Goal: Transaction & Acquisition: Obtain resource

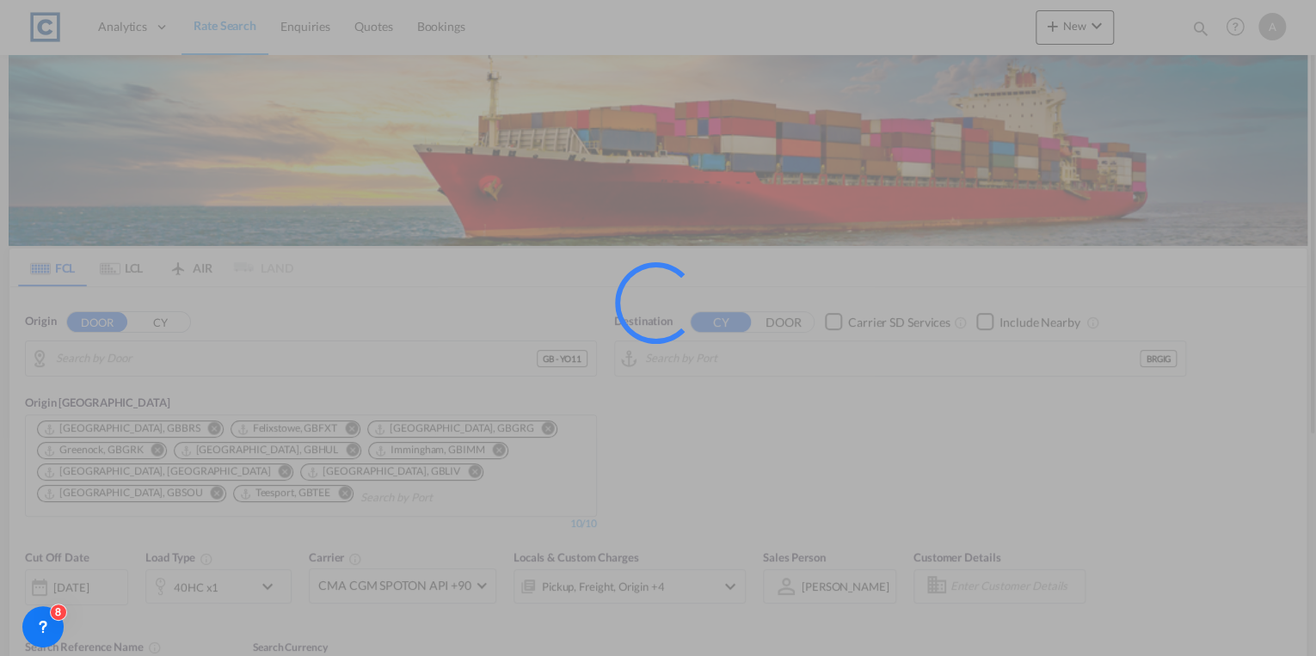
type input "GB-YO11, [GEOGRAPHIC_DATA]"
type input "[GEOGRAPHIC_DATA], BRGIG"
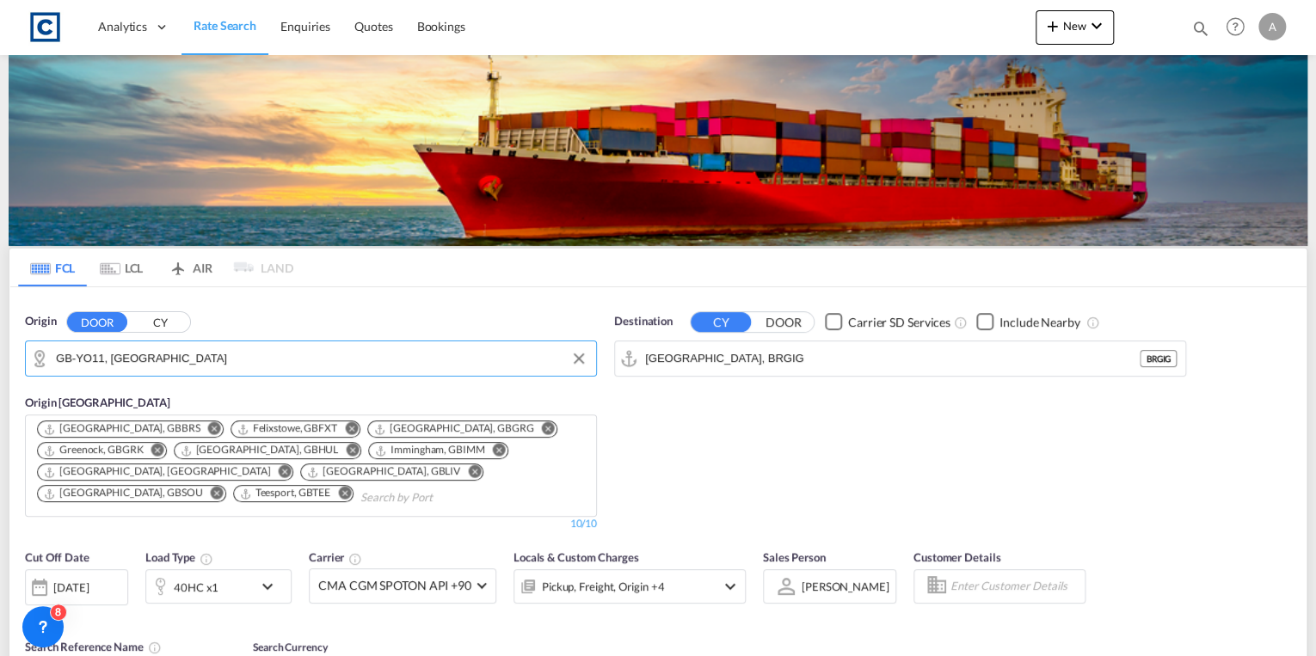
click at [248, 360] on input "GB-YO11, [GEOGRAPHIC_DATA]" at bounding box center [322, 359] width 532 height 26
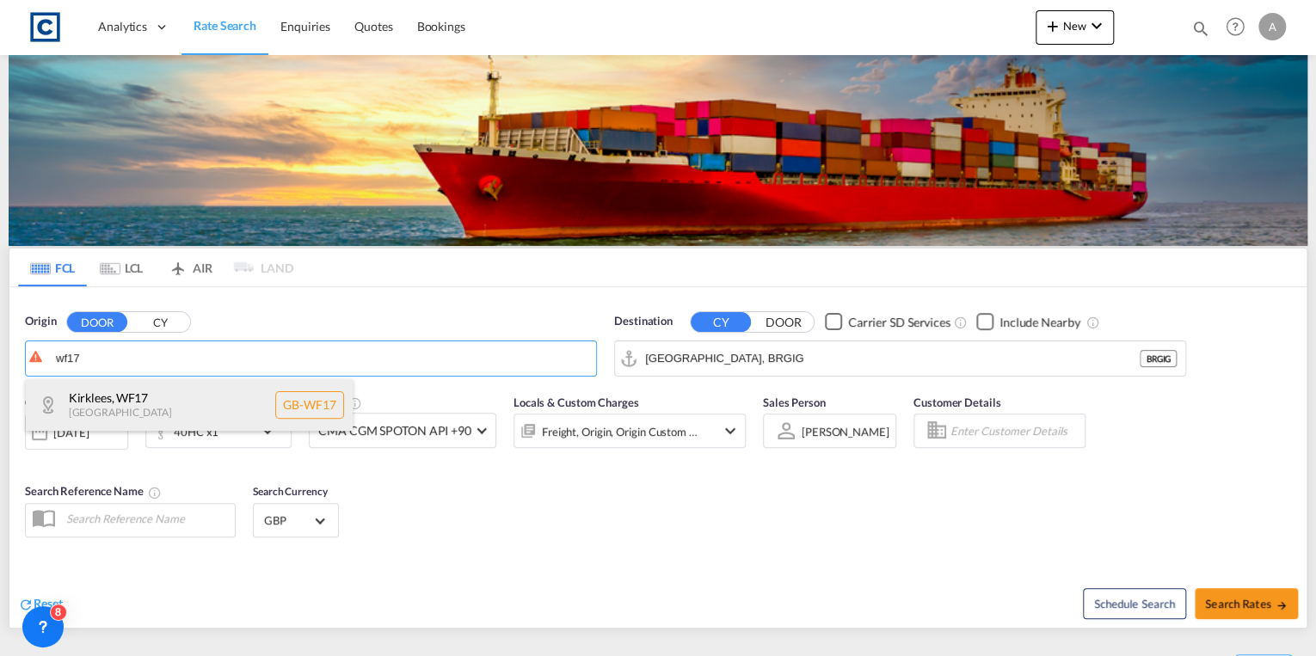
click at [190, 398] on div "Kirklees , WF17 [GEOGRAPHIC_DATA] [GEOGRAPHIC_DATA]-WF17" at bounding box center [189, 405] width 327 height 52
type input "GB-WF17, Kirklees"
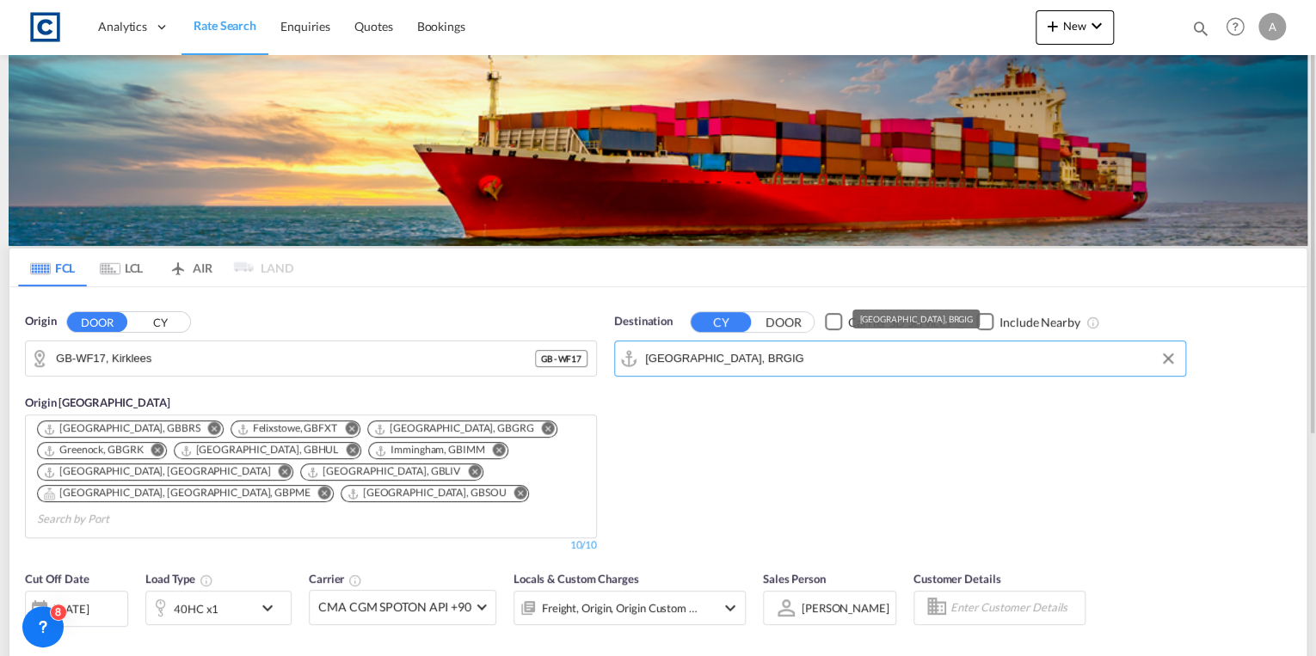
click at [778, 359] on input "[GEOGRAPHIC_DATA], BRGIG" at bounding box center [911, 359] width 532 height 26
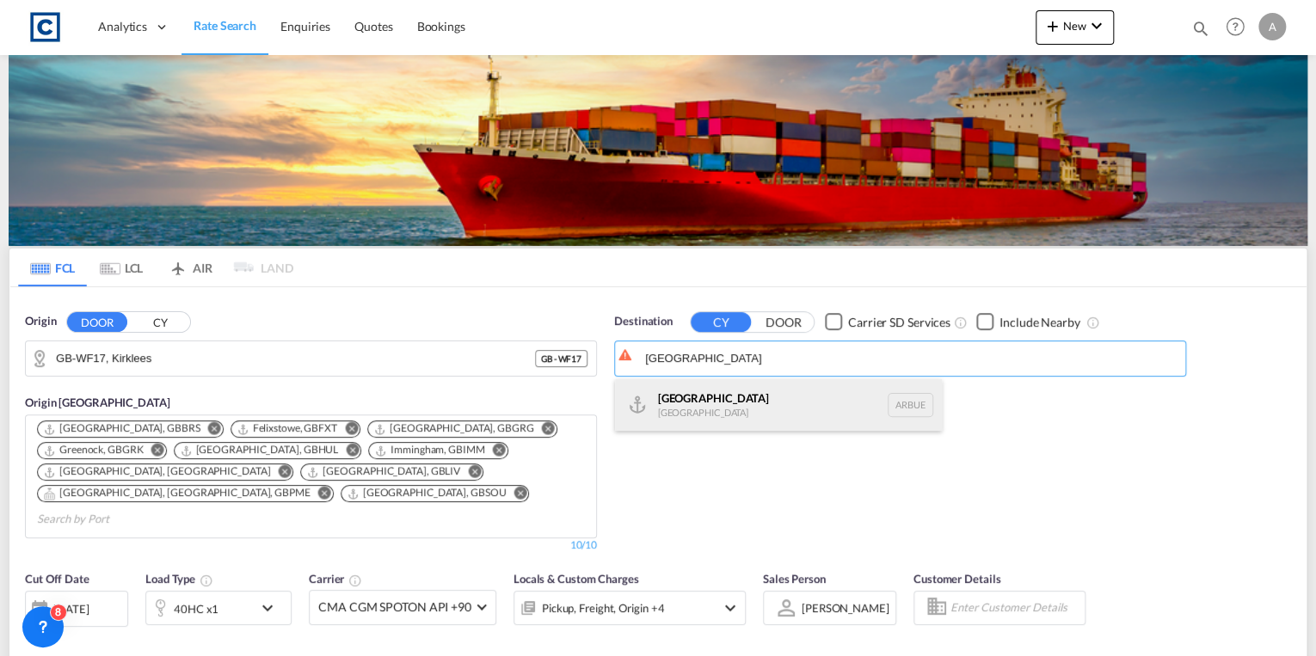
click at [763, 419] on div "[GEOGRAPHIC_DATA] [GEOGRAPHIC_DATA] [GEOGRAPHIC_DATA]" at bounding box center [778, 405] width 327 height 52
type input "[GEOGRAPHIC_DATA], [GEOGRAPHIC_DATA]"
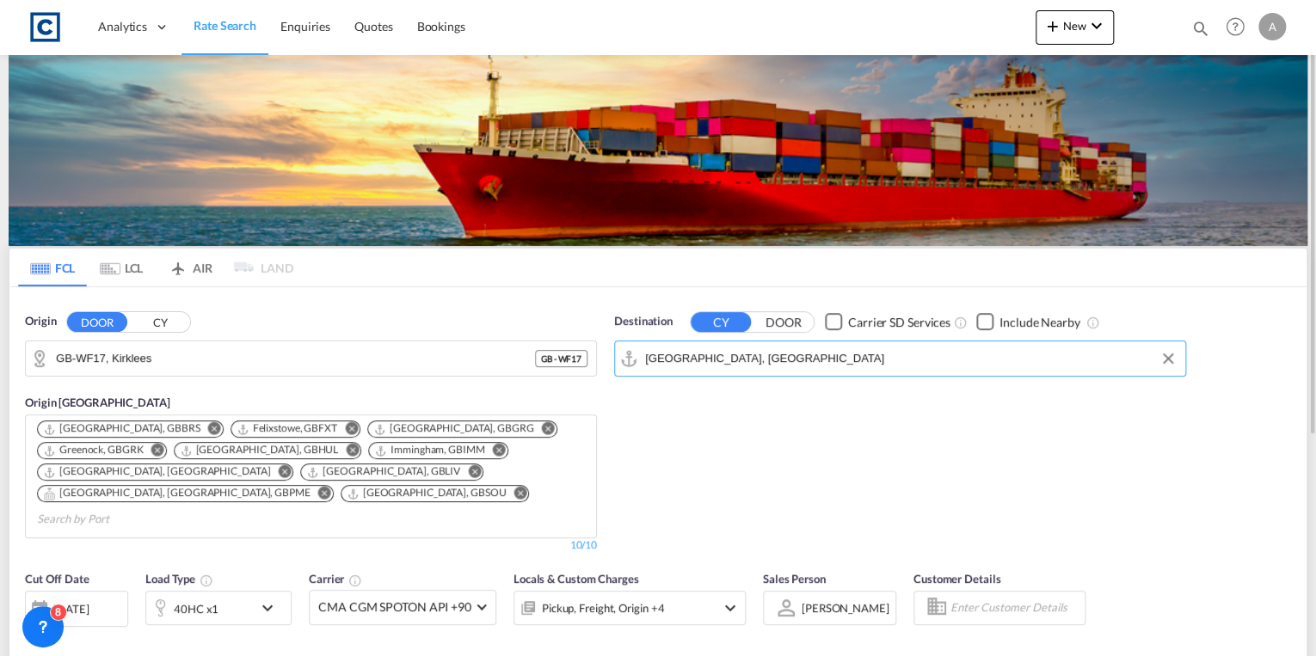
scroll to position [206, 0]
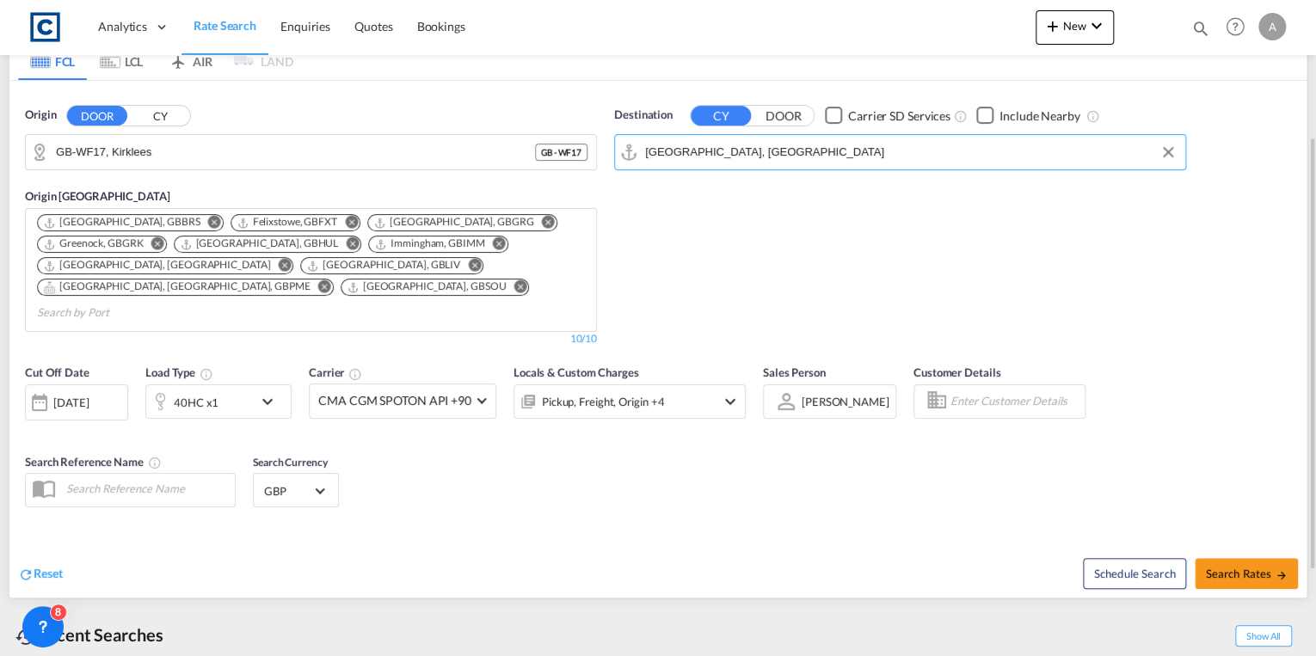
click at [243, 385] on div "40HC x1" at bounding box center [199, 402] width 107 height 34
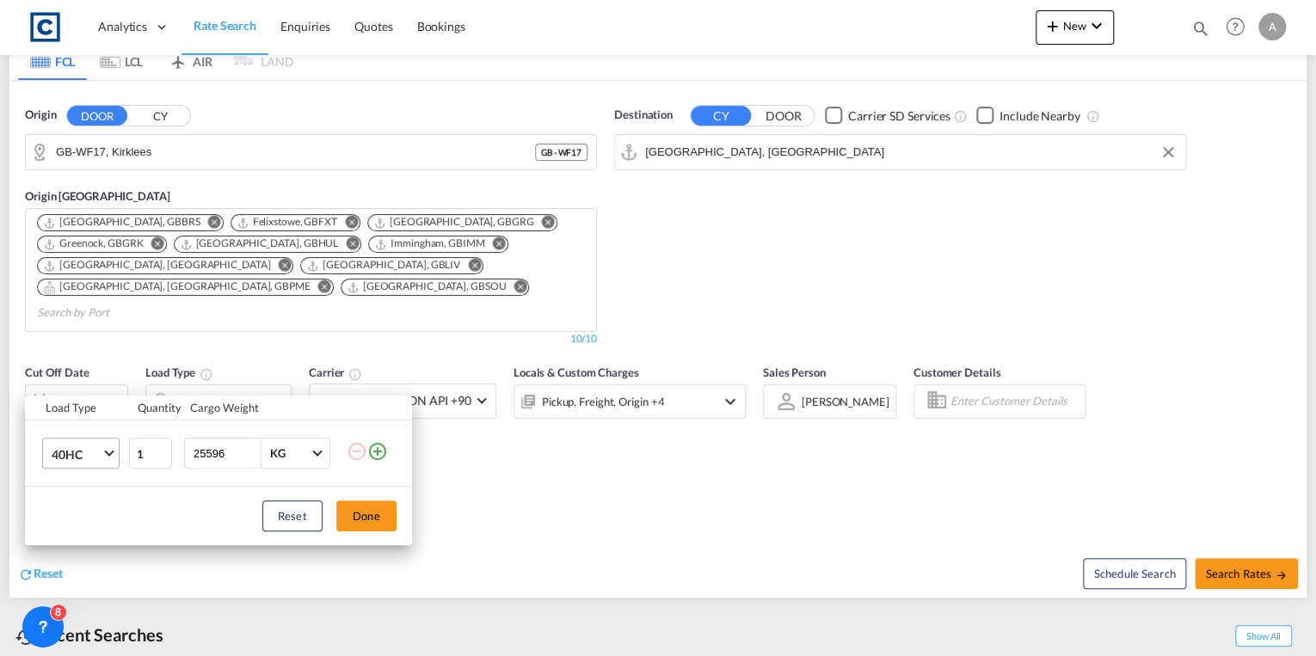
click at [96, 449] on span "40HC" at bounding box center [77, 454] width 50 height 17
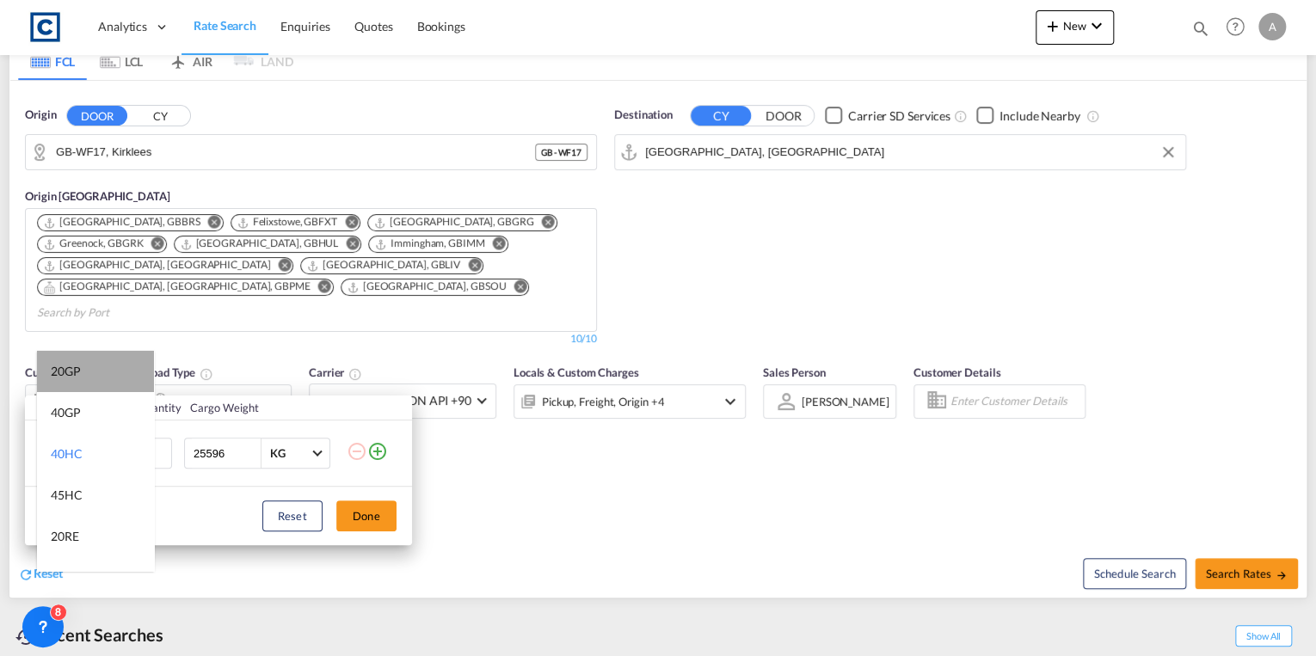
click at [95, 385] on md-option "20GP" at bounding box center [95, 371] width 117 height 41
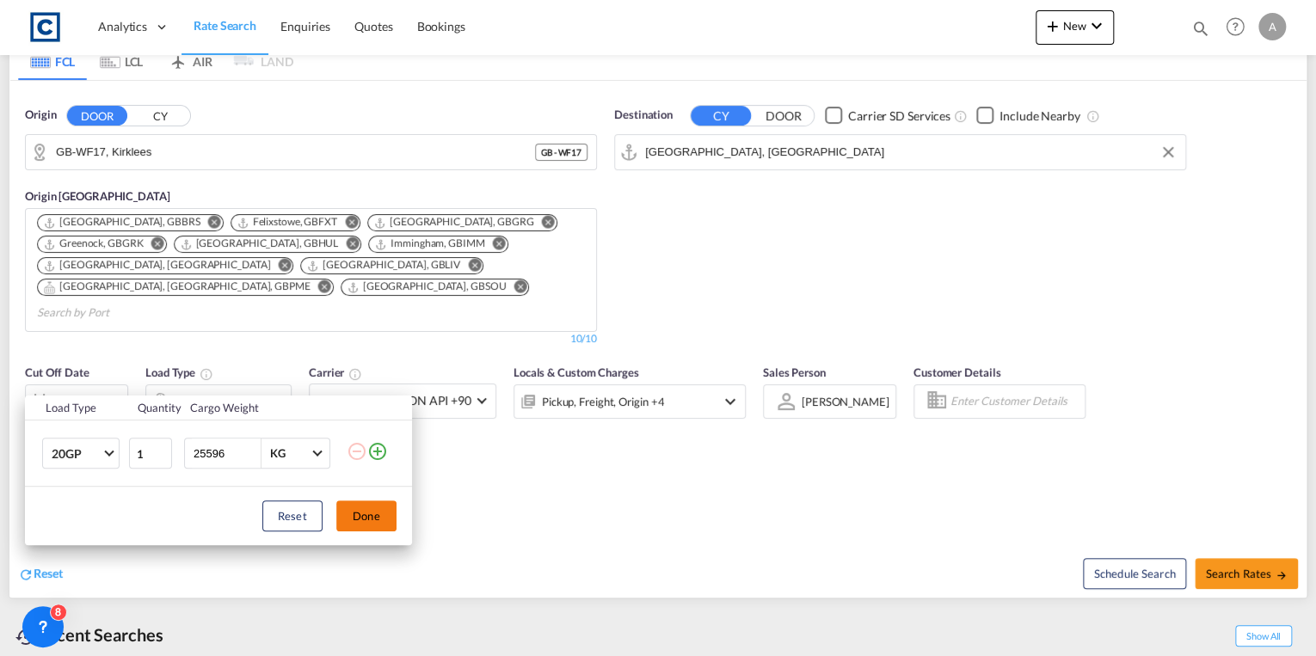
click at [372, 517] on button "Done" at bounding box center [366, 516] width 60 height 31
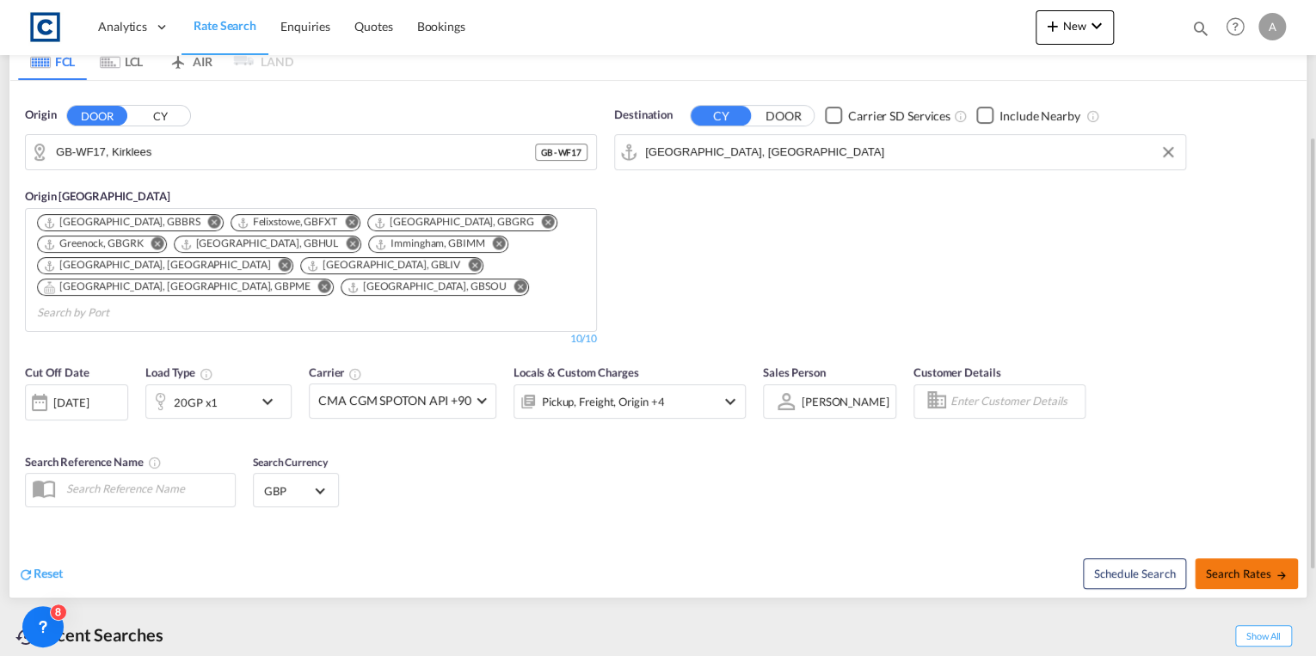
click at [1263, 558] on button "Search Rates" at bounding box center [1246, 573] width 103 height 31
type input "WF17 to ARBUE / [DATE]"
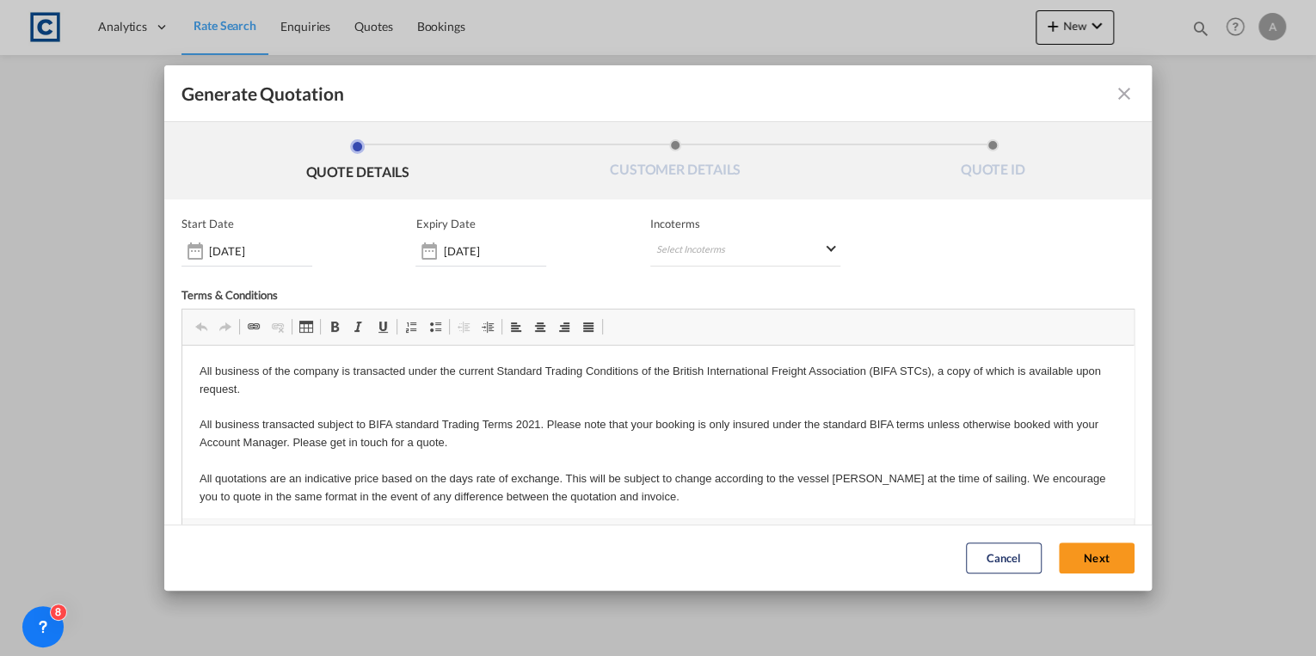
scroll to position [87, 0]
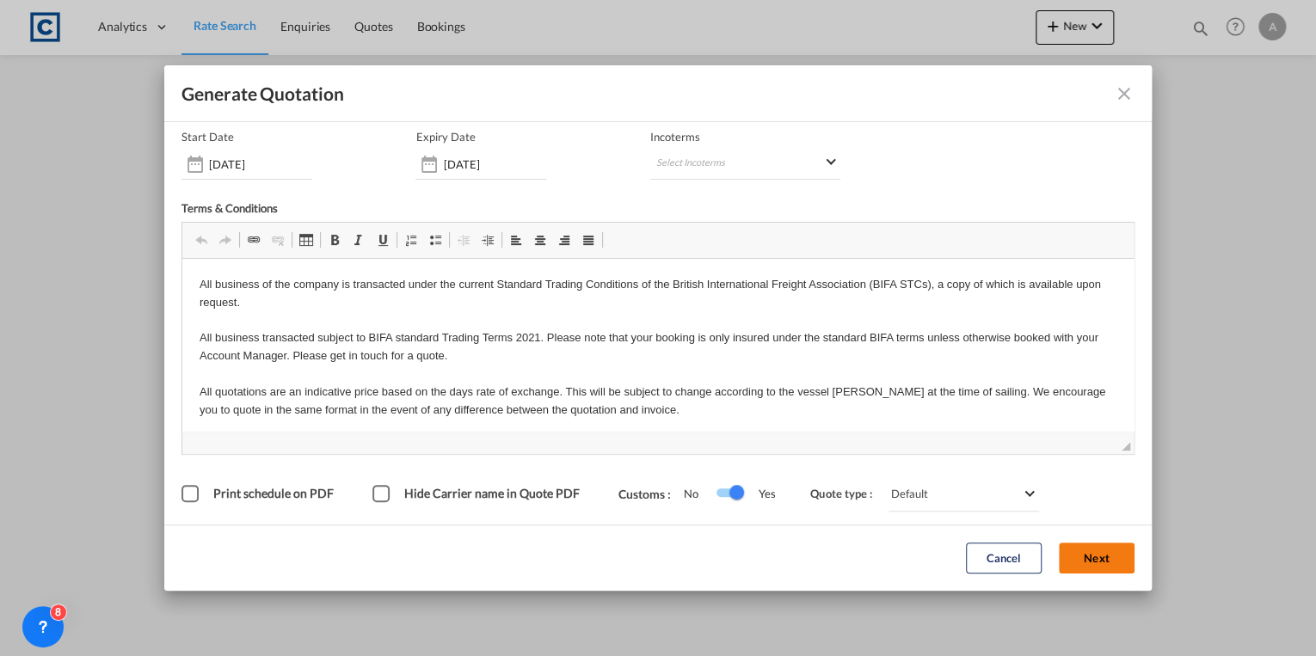
click at [1084, 559] on button "Next" at bounding box center [1097, 559] width 76 height 31
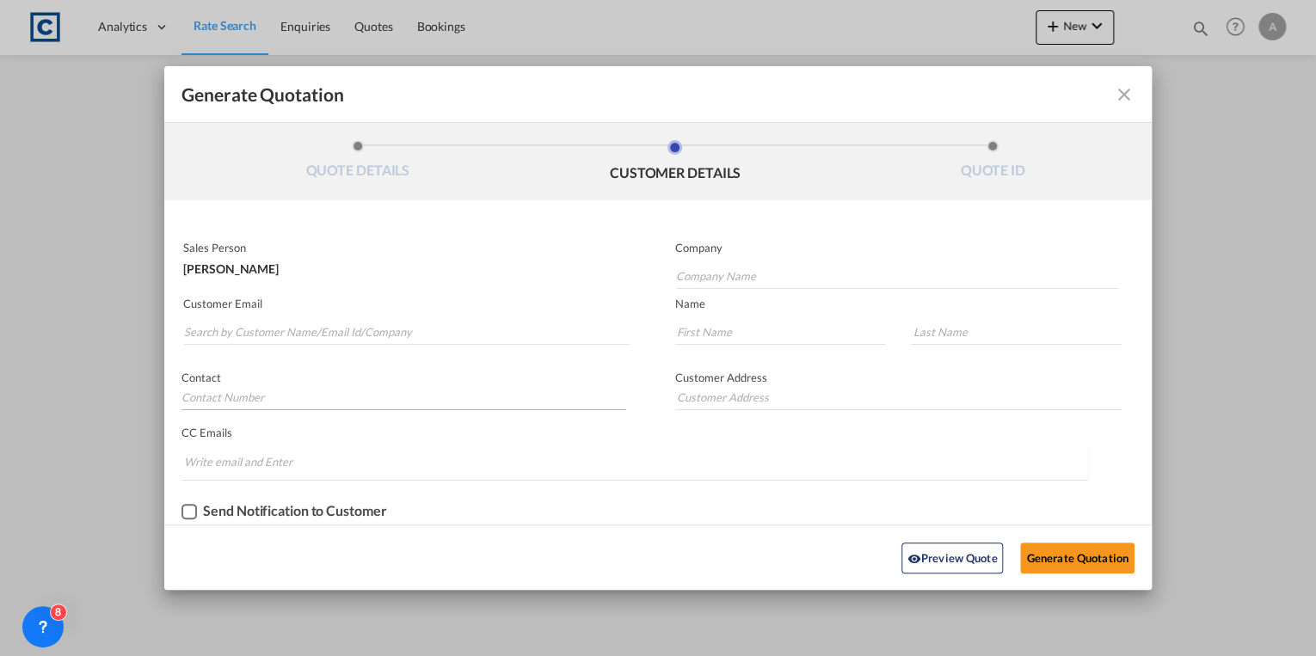
scroll to position [0, 0]
click at [351, 330] on input "Search by Customer Name/Email Id/Company" at bounding box center [407, 332] width 446 height 26
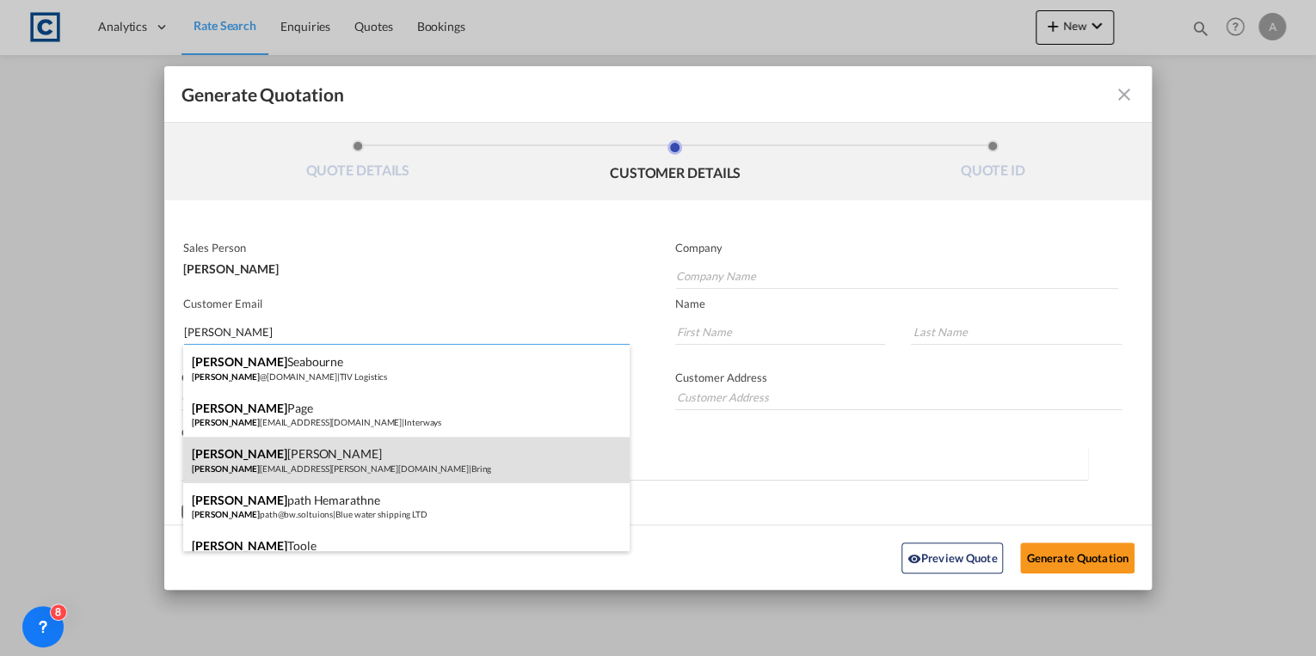
type input "[PERSON_NAME]"
click at [343, 450] on div "[PERSON_NAME] antha [PERSON_NAME] [PERSON_NAME][EMAIL_ADDRESS][DOMAIN_NAME] | B…" at bounding box center [406, 460] width 446 height 46
type input "Bring"
type input "[PERSON_NAME][EMAIL_ADDRESS][PERSON_NAME][DOMAIN_NAME]"
type input "[PERSON_NAME]"
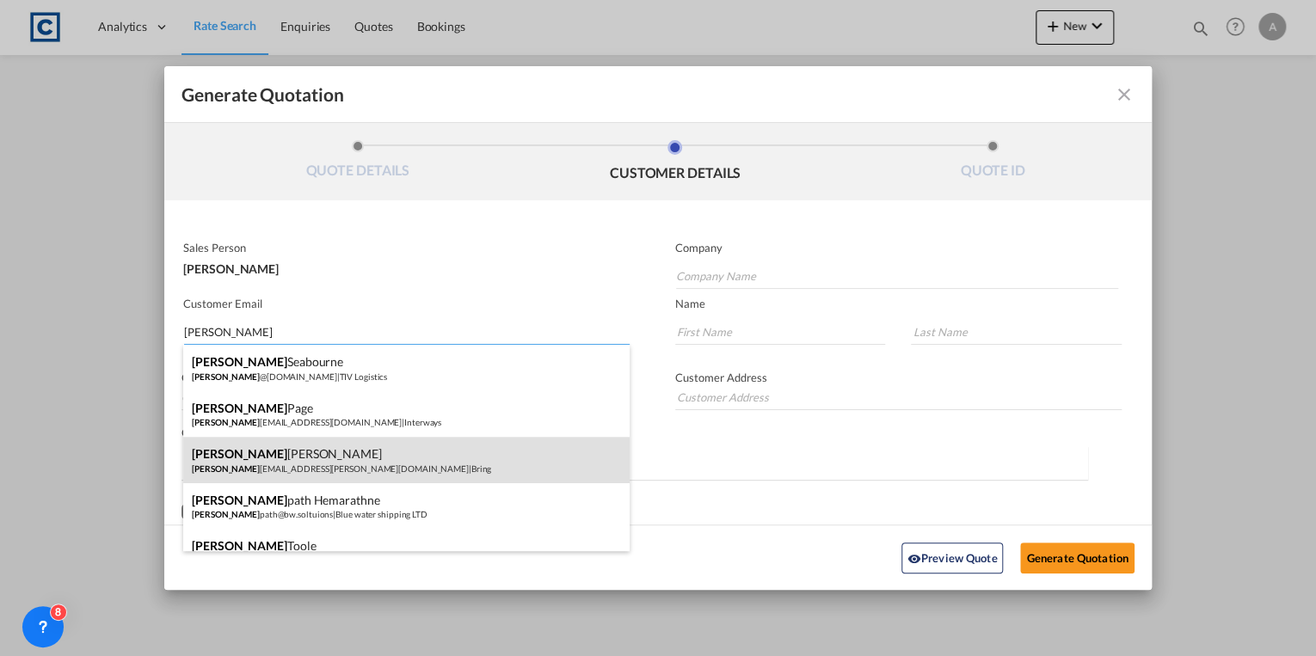
type input "[PERSON_NAME]"
type input "[PHONE_NUMBER]"
type input "Bring Cargo Ltd [GEOGRAPHIC_DATA] [GEOGRAPHIC_DATA][PERSON_NAME] [GEOGRAPHIC_DA…"
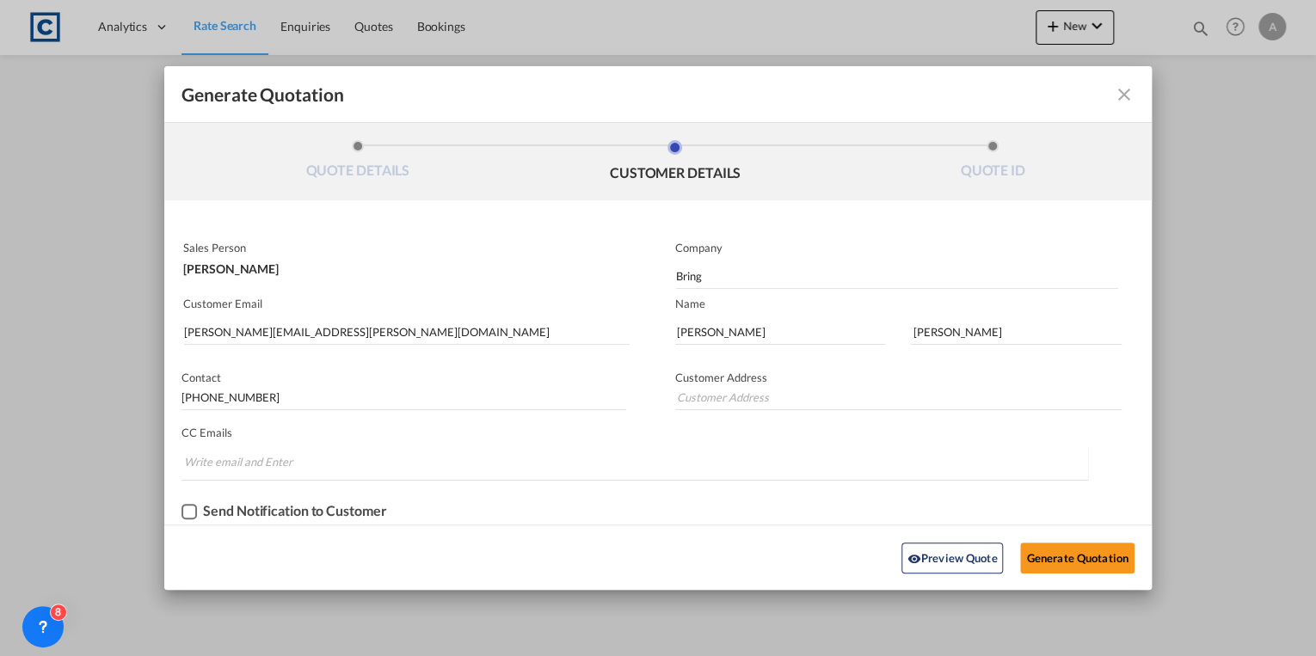
click at [195, 508] on div "Checkbox No Ink" at bounding box center [189, 511] width 15 height 15
click at [1073, 561] on button "Generate Quotation" at bounding box center [1077, 558] width 114 height 31
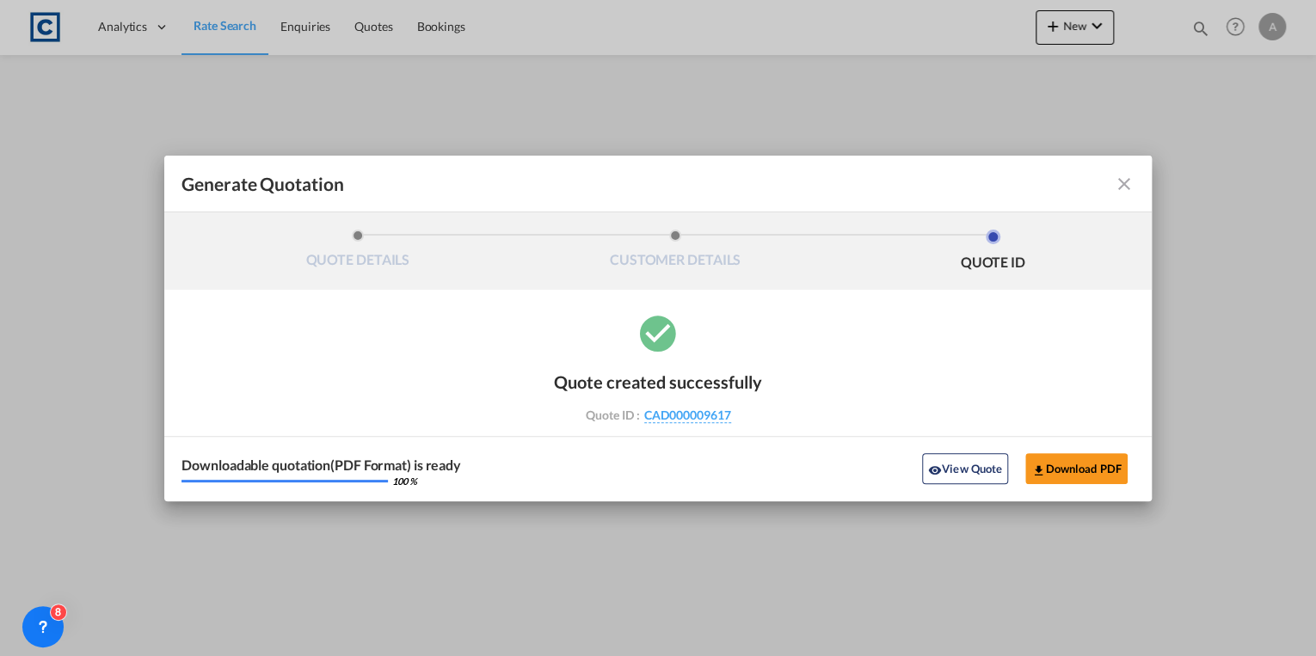
click at [1120, 188] on md-icon "icon-close fg-AAA8AD cursor m-0" at bounding box center [1124, 184] width 21 height 21
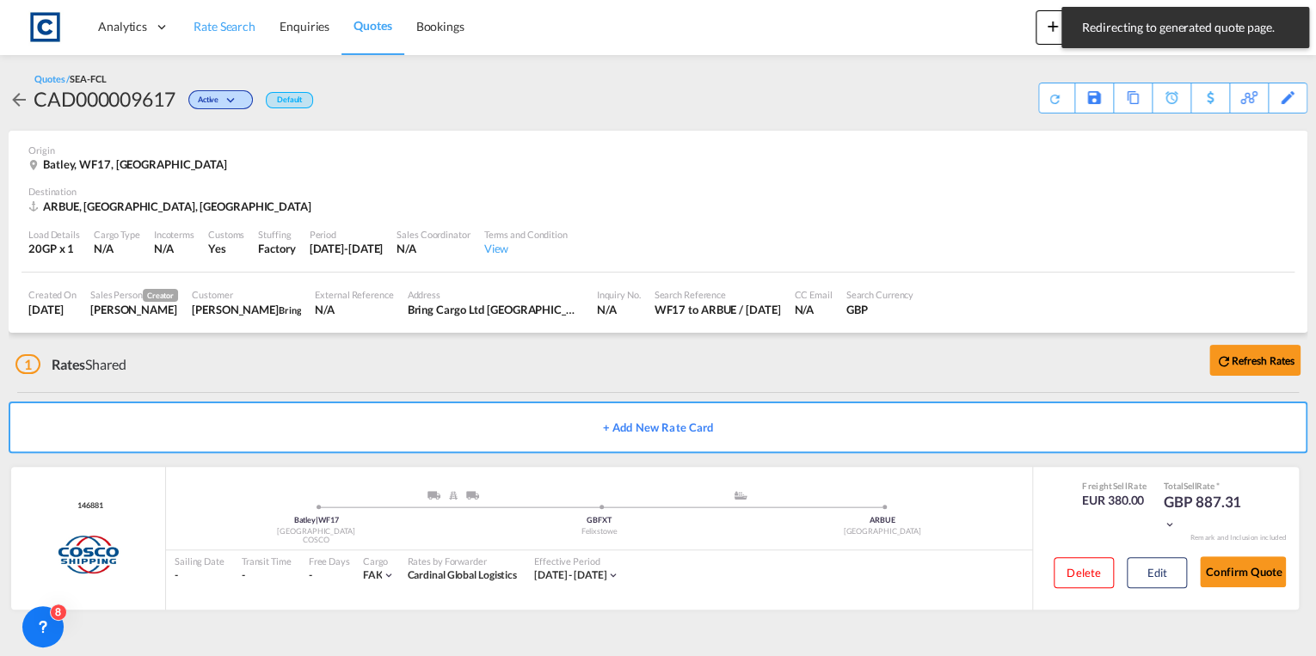
click at [236, 31] on span "Rate Search" at bounding box center [225, 26] width 62 height 15
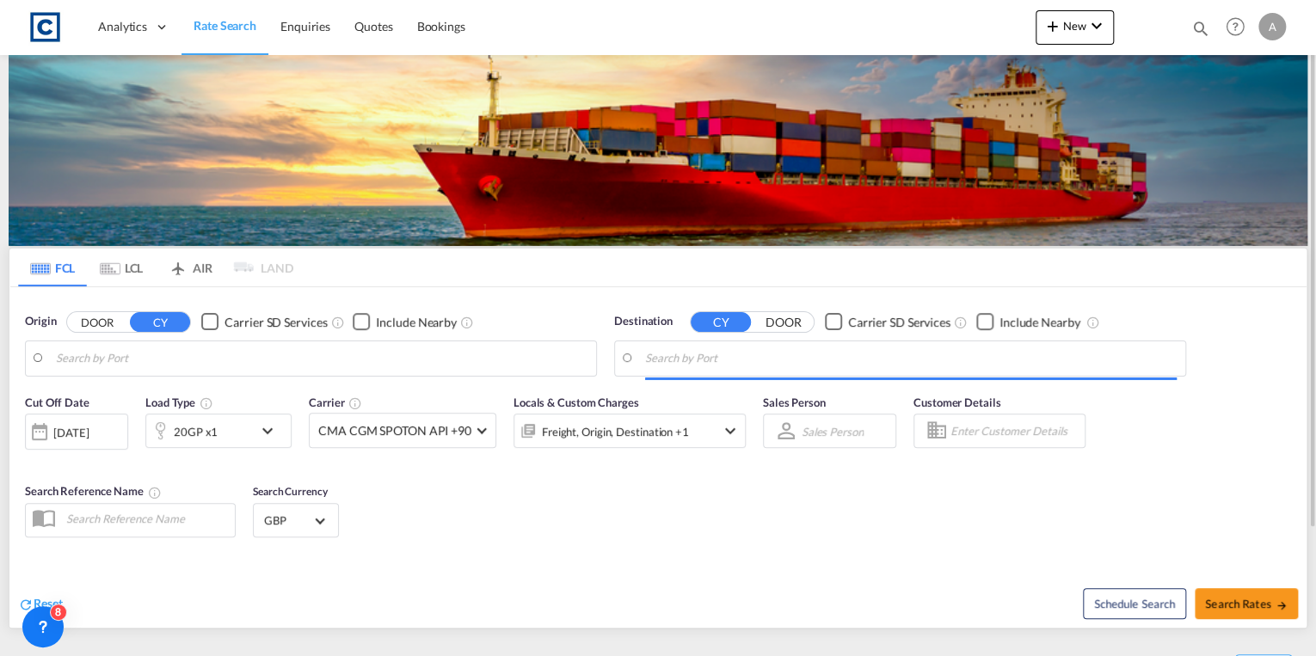
type input "GB-WF17, Kirklees"
type input "[GEOGRAPHIC_DATA], [GEOGRAPHIC_DATA]"
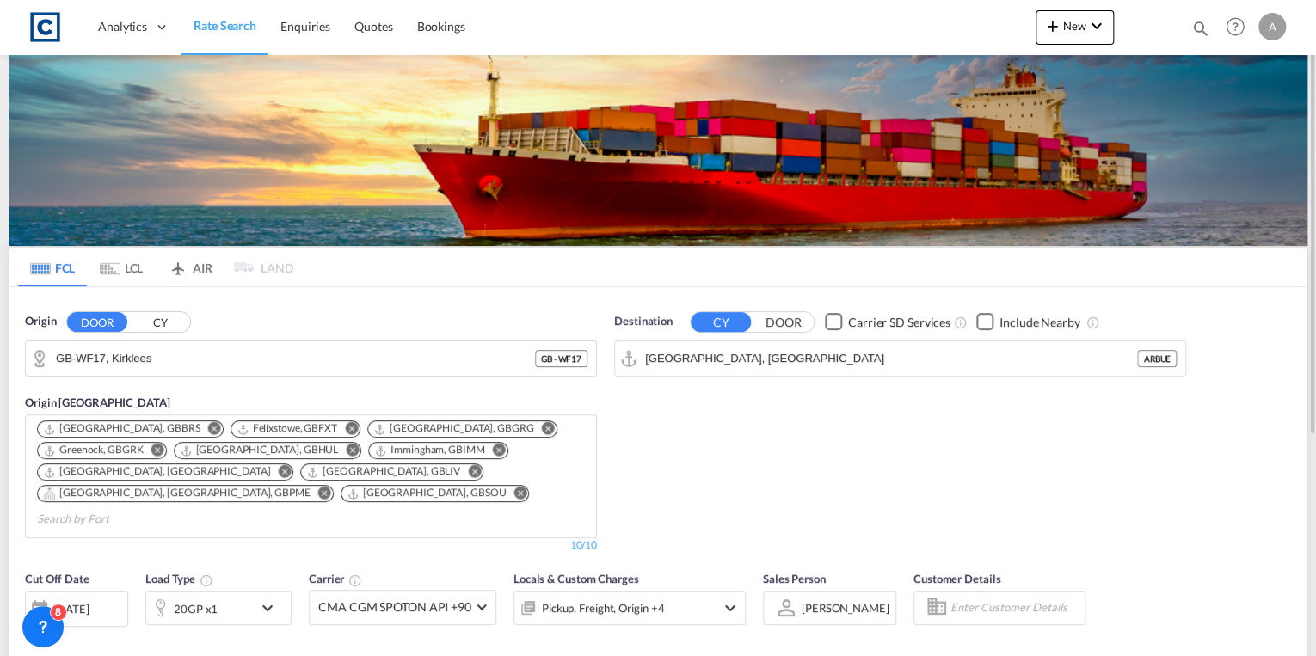
scroll to position [275, 0]
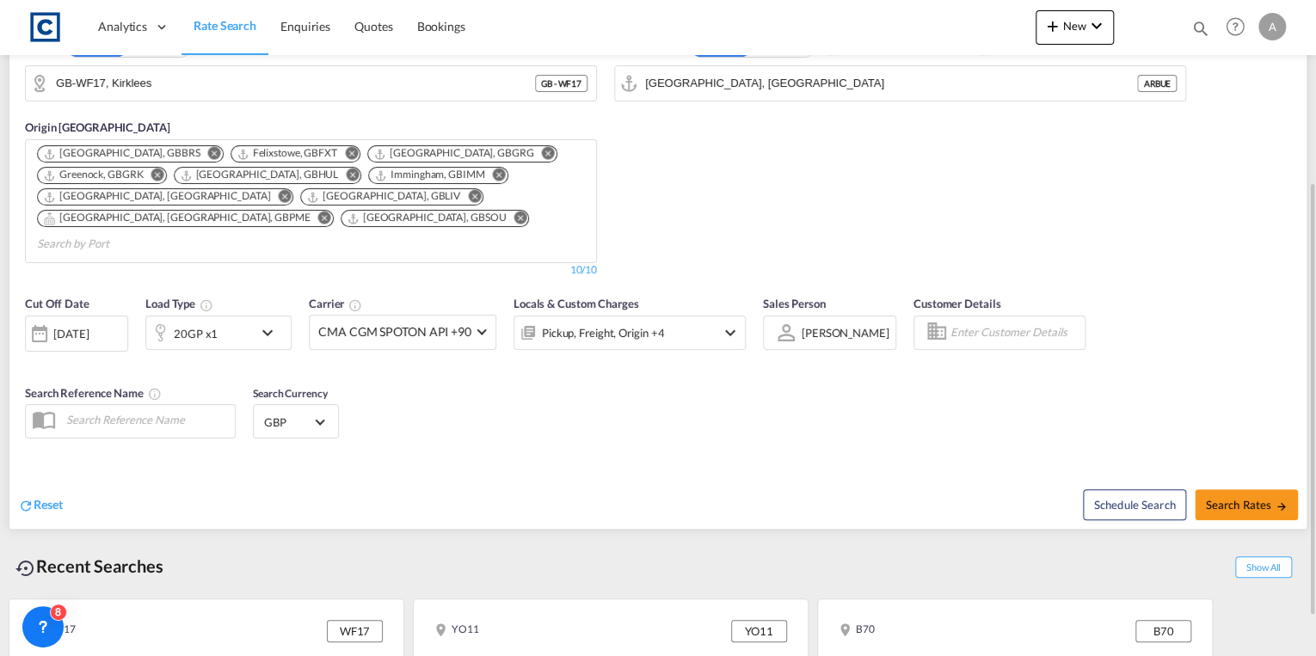
click at [266, 323] on md-icon "icon-chevron-down" at bounding box center [271, 333] width 29 height 21
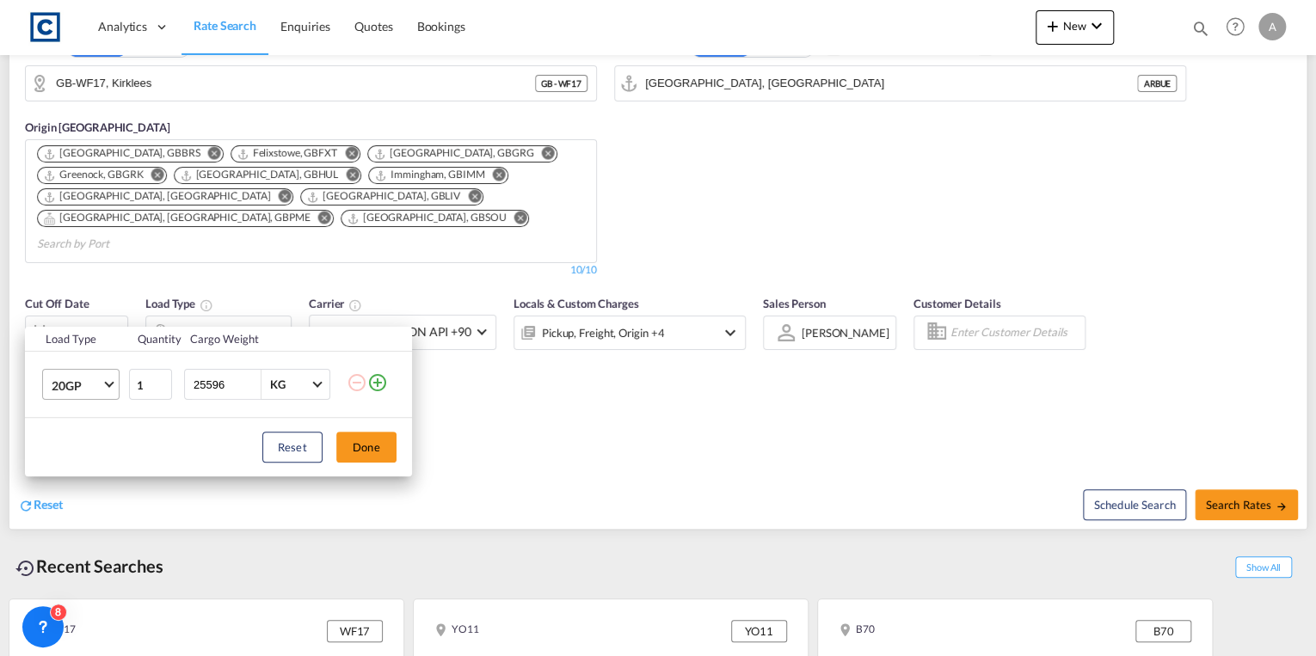
click at [96, 383] on span "20GP" at bounding box center [77, 386] width 50 height 17
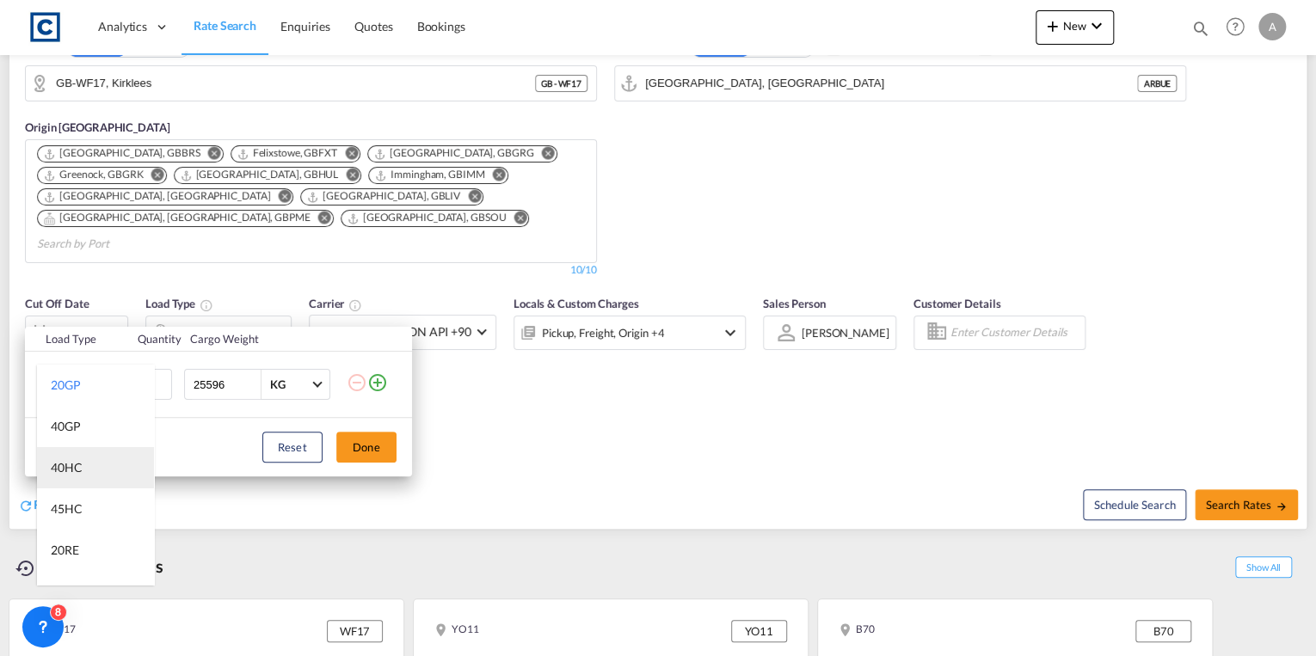
click at [76, 459] on div "40HC" at bounding box center [67, 467] width 32 height 17
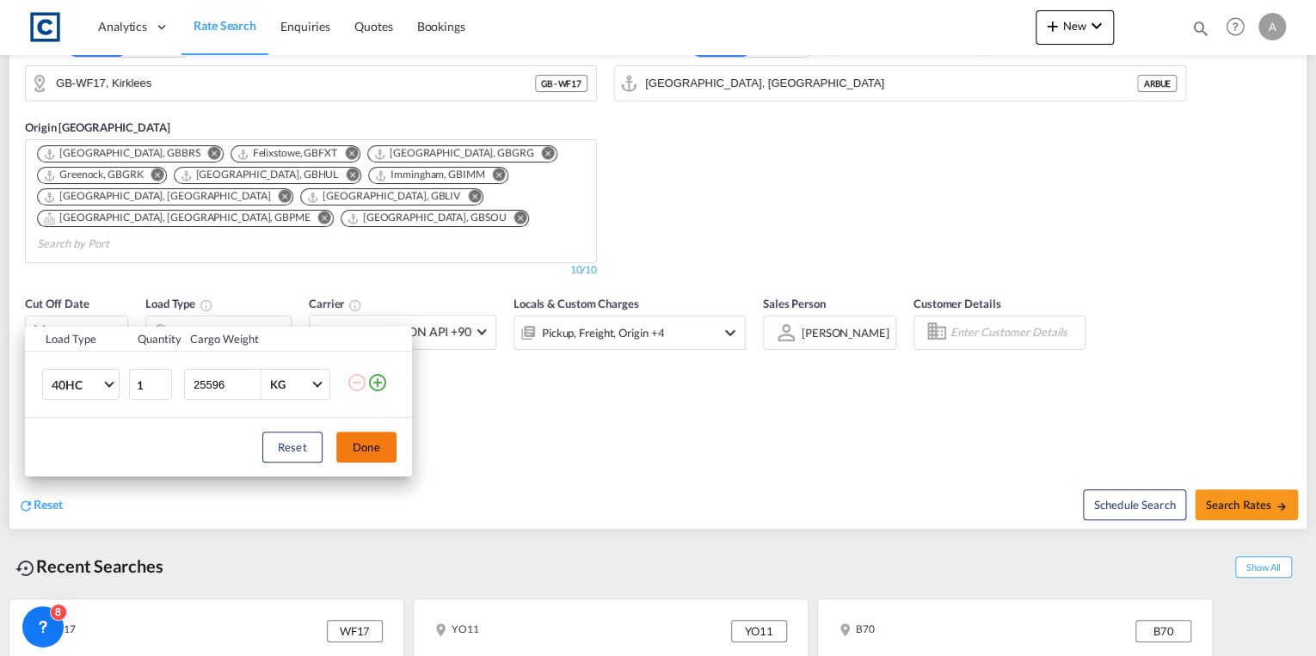
click at [363, 441] on button "Done" at bounding box center [366, 447] width 60 height 31
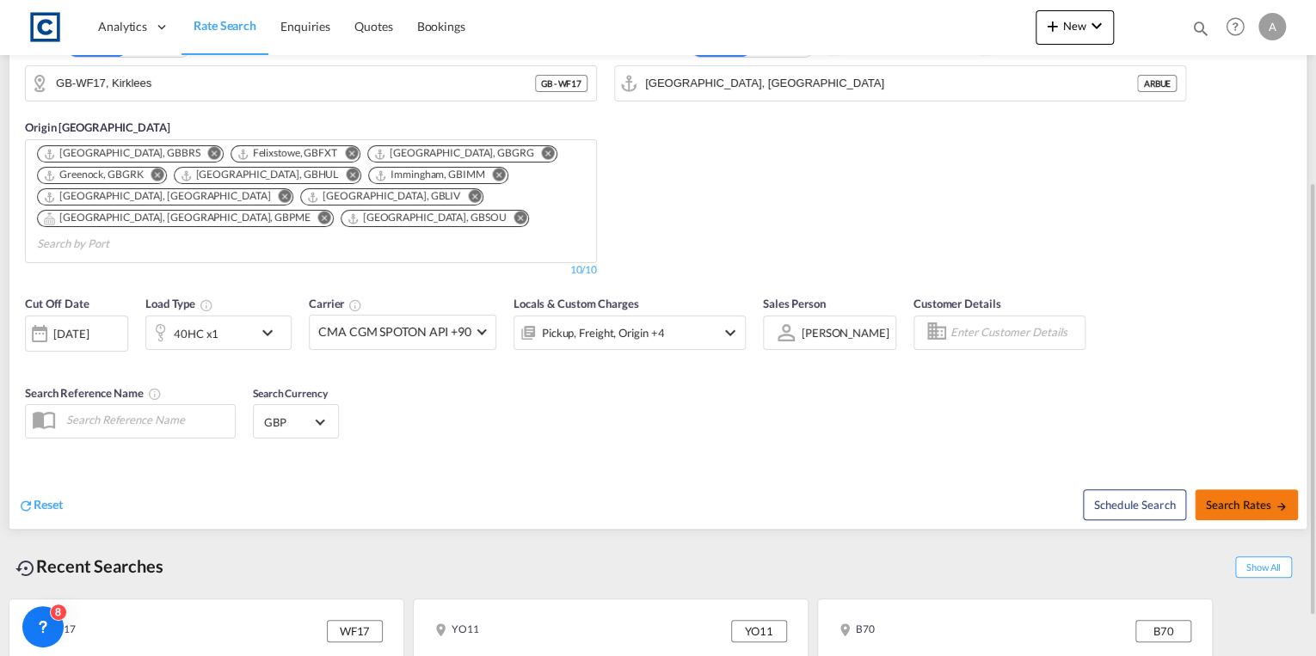
click at [1245, 489] on button "Search Rates" at bounding box center [1246, 504] width 103 height 31
type input "WF17 to ARBUE / [DATE]"
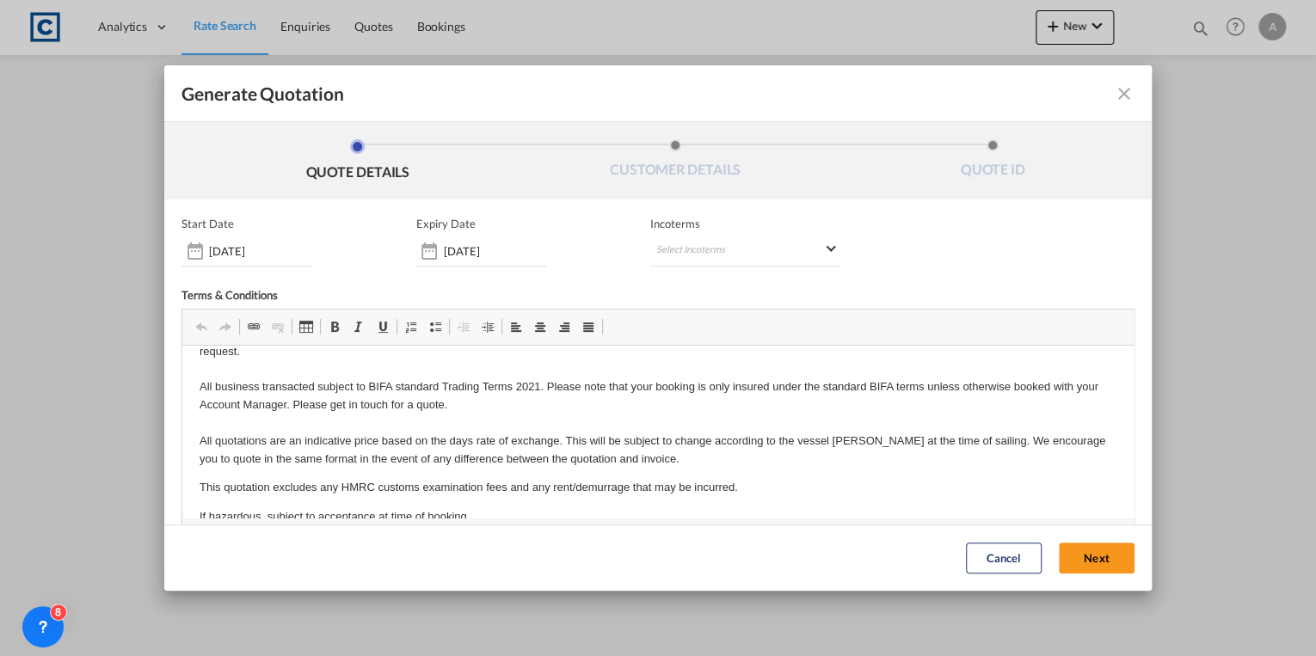
scroll to position [64, 0]
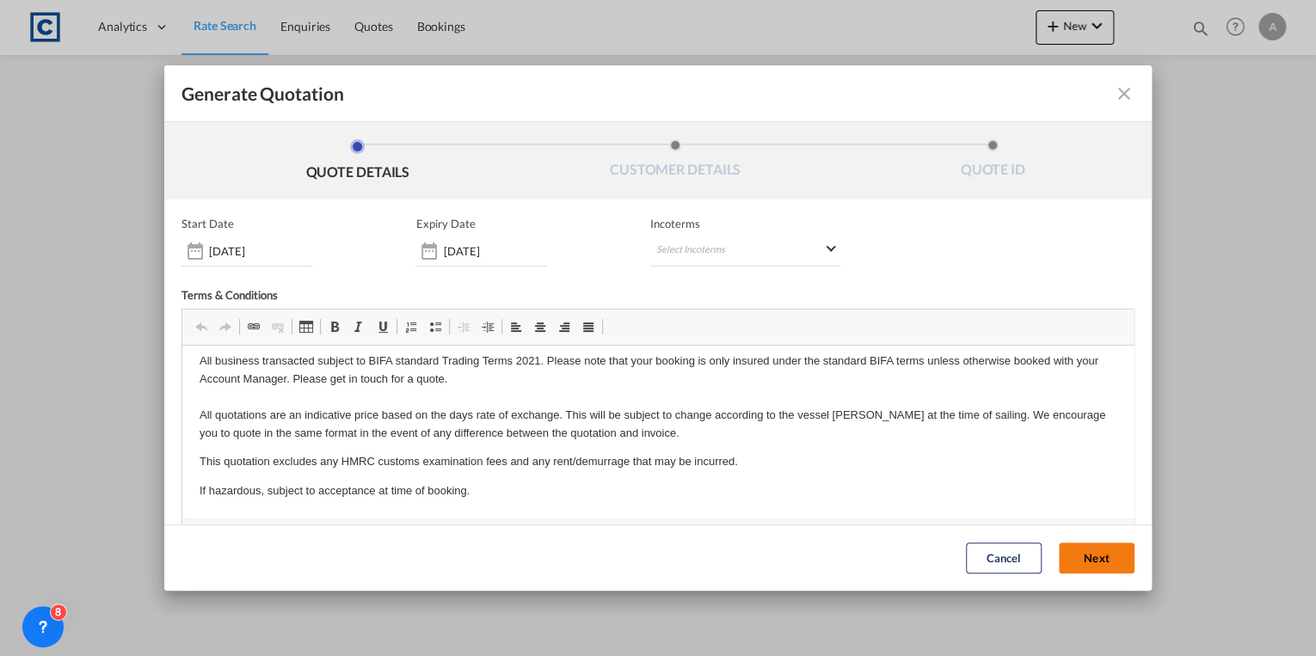
click at [1086, 560] on button "Next" at bounding box center [1097, 559] width 76 height 31
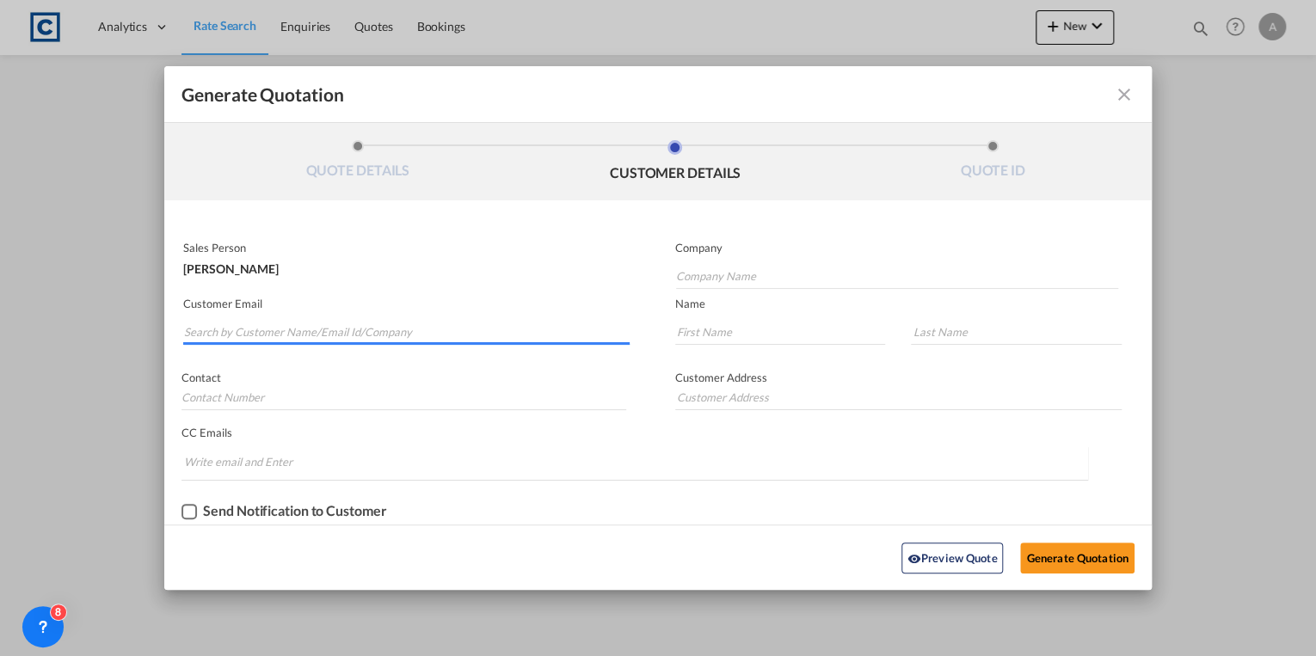
click at [292, 335] on input "Search by Customer Name/Email Id/Company" at bounding box center [407, 332] width 446 height 26
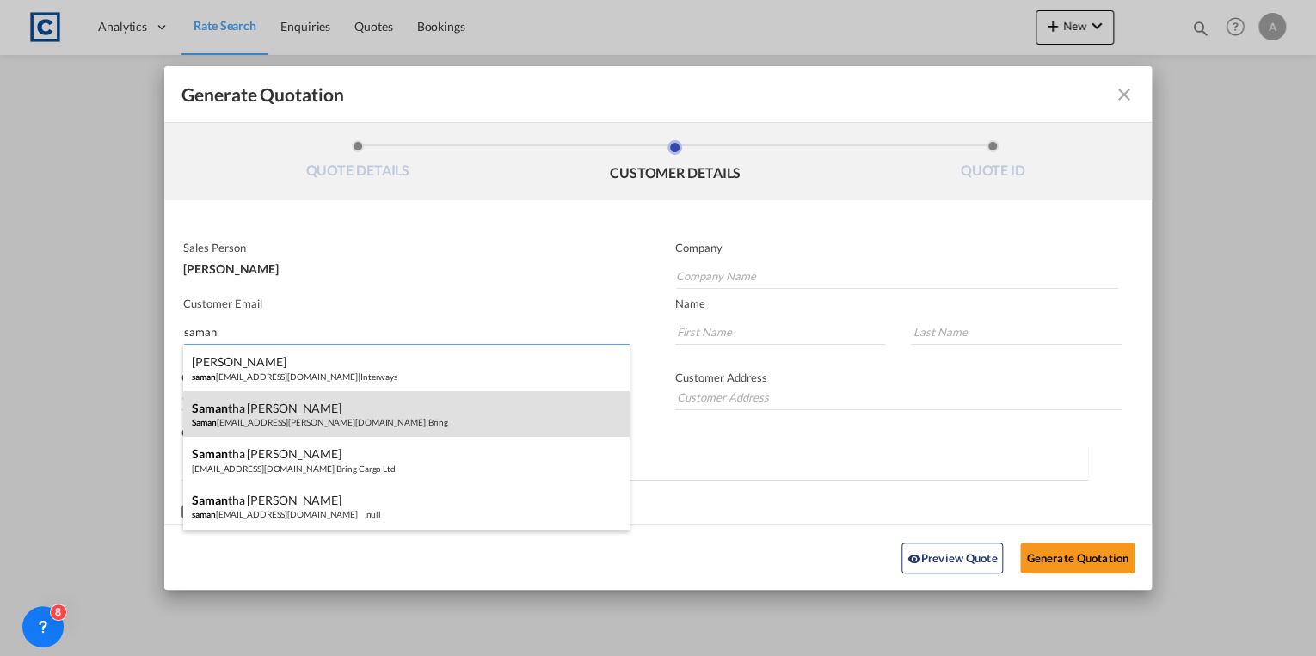
type input "saman"
click at [283, 414] on div "Saman tha [PERSON_NAME] [EMAIL_ADDRESS][PERSON_NAME][DOMAIN_NAME] | Bring" at bounding box center [406, 414] width 446 height 46
type input "Bring"
type input "[PERSON_NAME][EMAIL_ADDRESS][PERSON_NAME][DOMAIN_NAME]"
type input "[PERSON_NAME]"
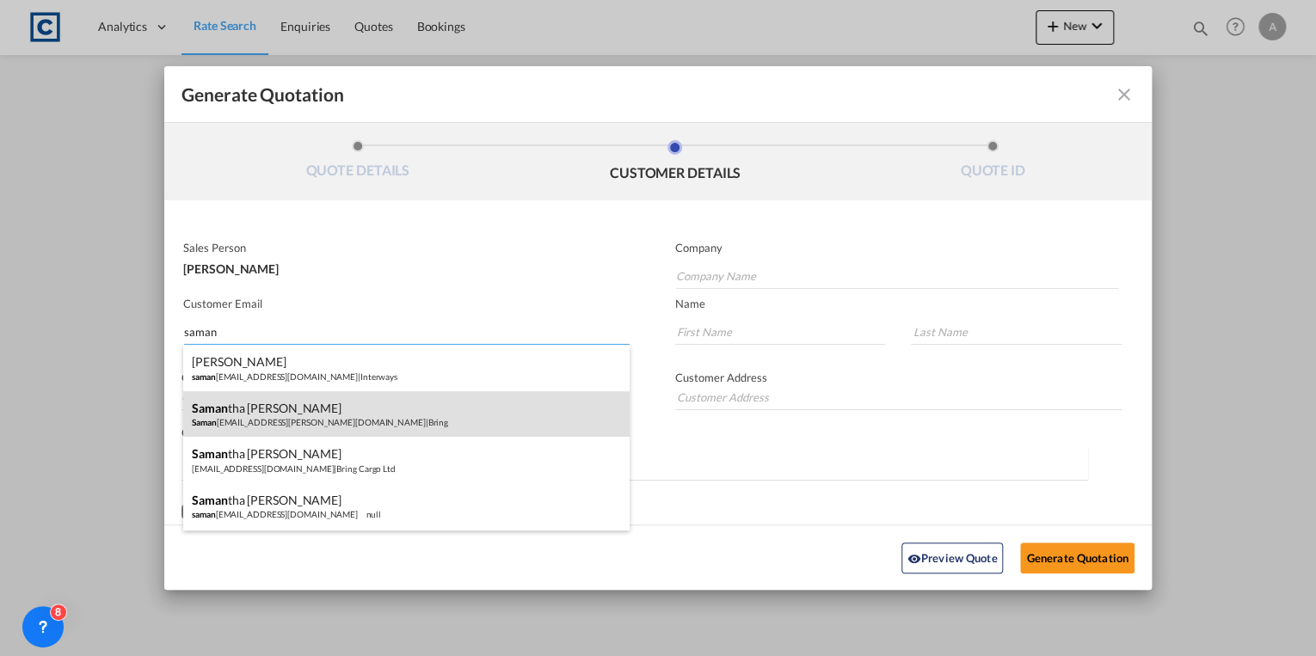
type input "[PERSON_NAME]"
type input "[PHONE_NUMBER]"
type input "Bring Cargo Ltd [GEOGRAPHIC_DATA] [GEOGRAPHIC_DATA][PERSON_NAME] [GEOGRAPHIC_DA…"
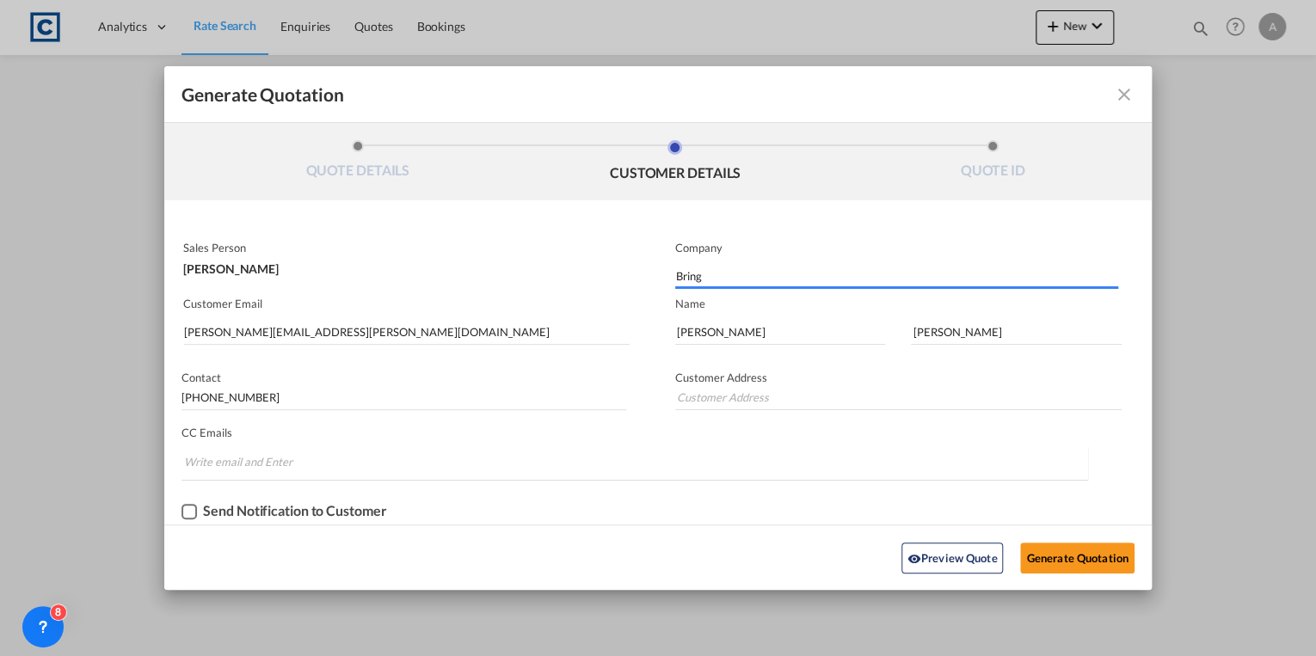
click at [189, 510] on div "Checkbox No Ink" at bounding box center [189, 511] width 15 height 15
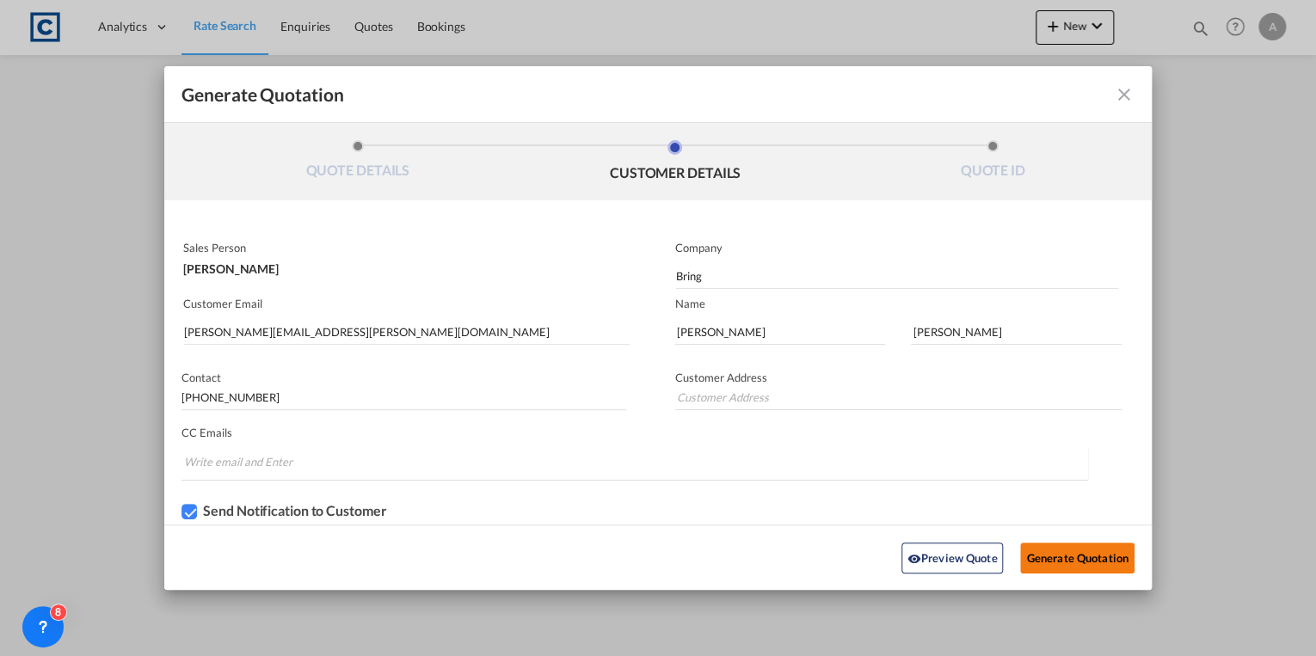
click at [1043, 561] on button "Generate Quotation" at bounding box center [1077, 558] width 114 height 31
